Goal: Information Seeking & Learning: Learn about a topic

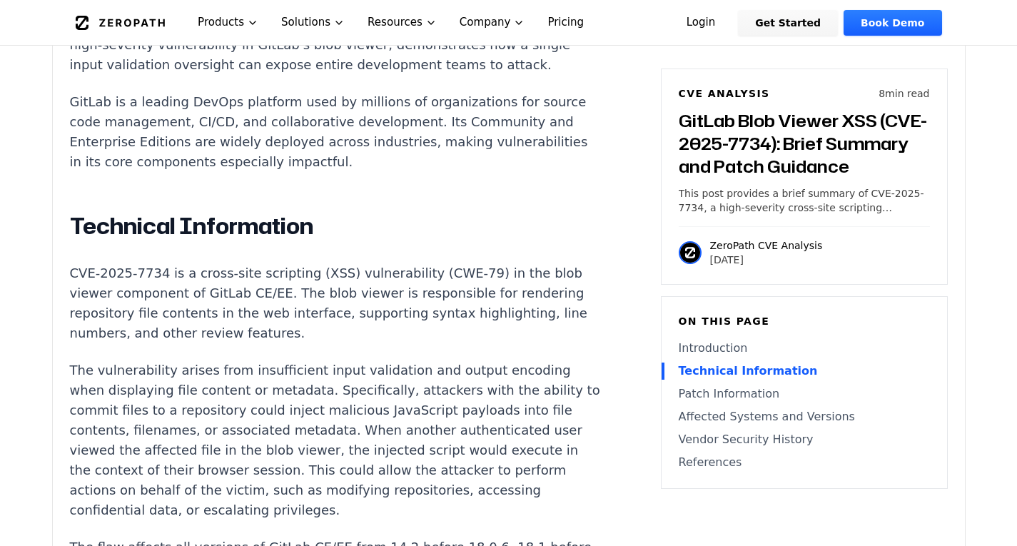
scroll to position [999, 0]
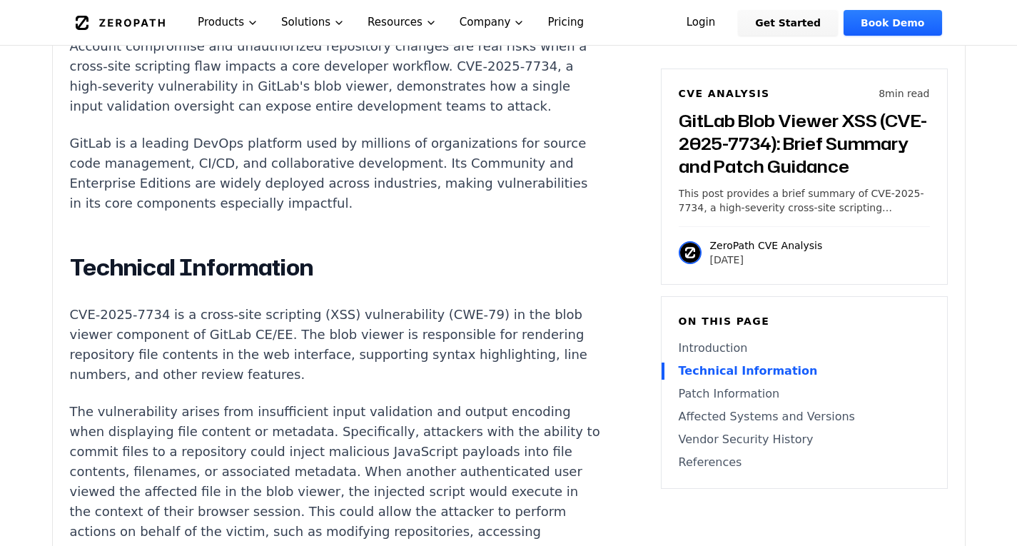
drag, startPoint x: 502, startPoint y: 422, endPoint x: 57, endPoint y: 257, distance: 474.4
copy div "Technical Information CVE-2025-7734 is a cross-site scripting (XSS) vulnerabili…"
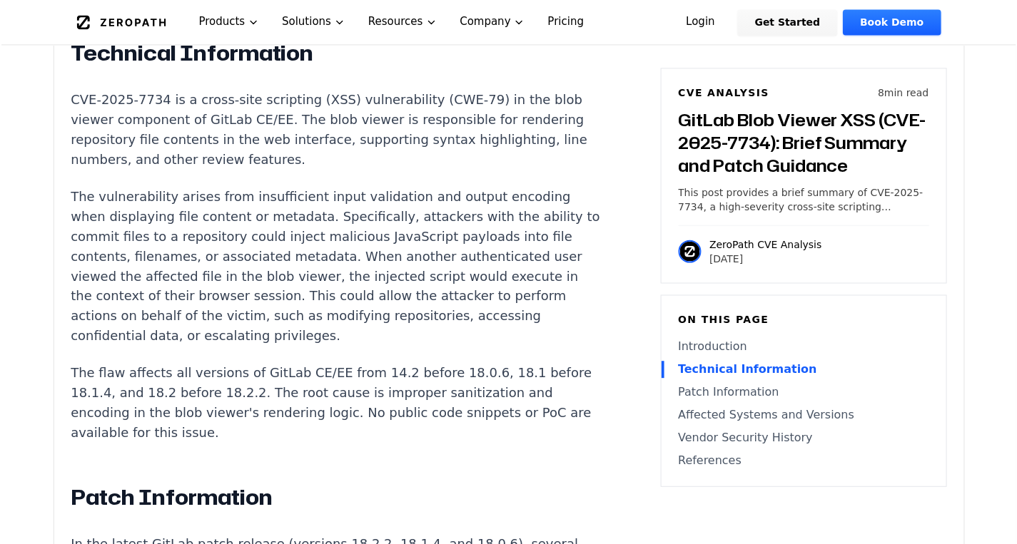
scroll to position [1142, 0]
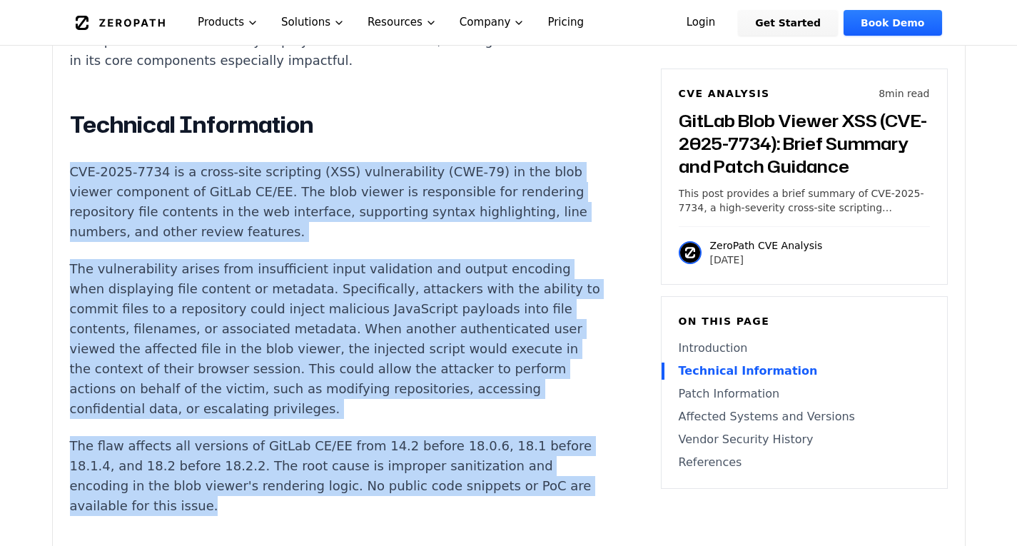
drag, startPoint x: 240, startPoint y: 496, endPoint x: 61, endPoint y: 157, distance: 383.4
copy div "CVE-2025-7734 is a cross-site scripting (XSS) vulnerability (CWE-79) in the blo…"
